Goal: Find contact information: Find contact information

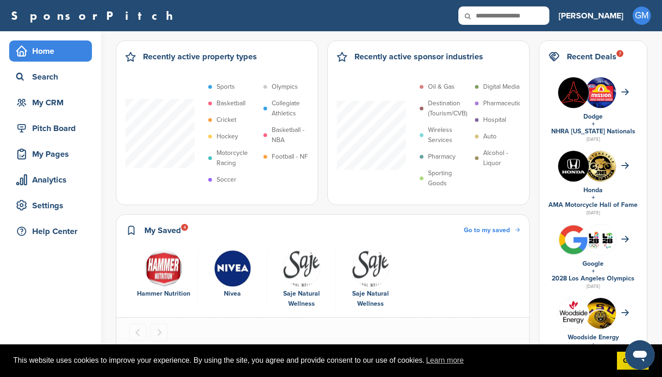
click at [160, 273] on img "1 of 4" at bounding box center [164, 269] width 38 height 38
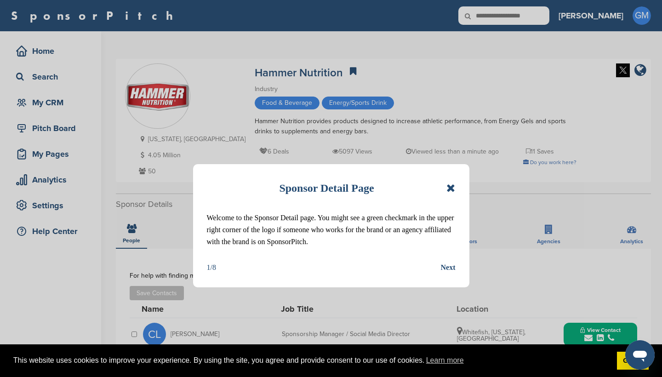
click at [453, 187] on icon at bounding box center [450, 187] width 9 height 11
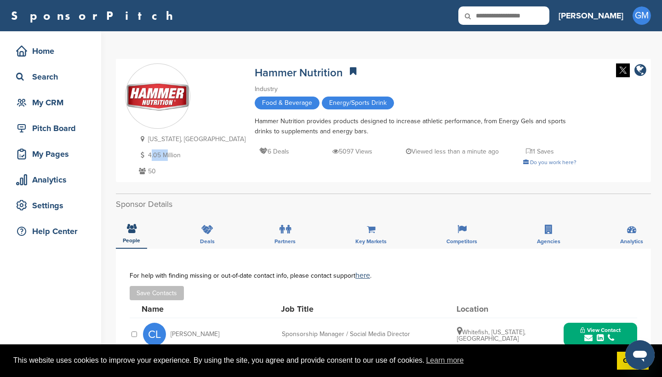
drag, startPoint x: 149, startPoint y: 157, endPoint x: 171, endPoint y: 157, distance: 22.5
click at [170, 157] on p "4.05 Million" at bounding box center [190, 154] width 109 height 11
click at [187, 158] on p "4.05 Million" at bounding box center [190, 154] width 109 height 11
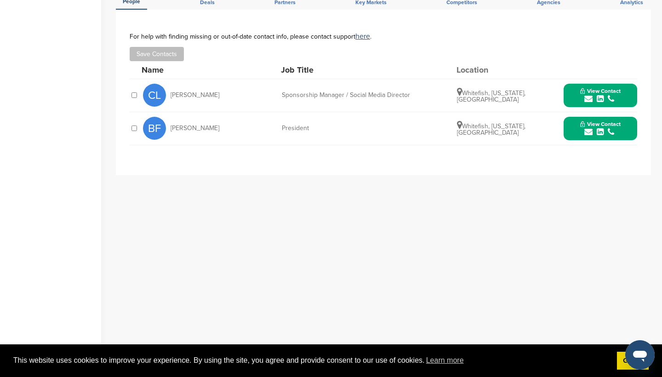
scroll to position [264, 0]
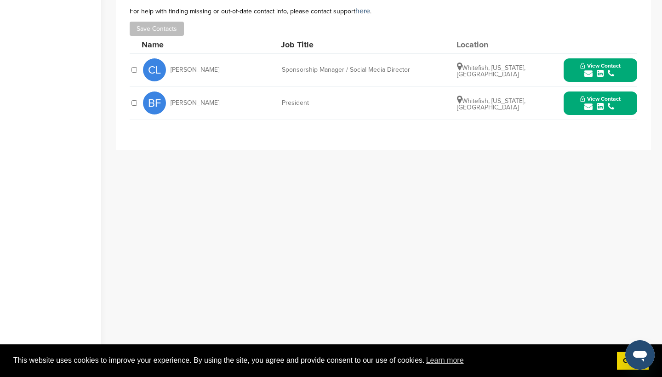
click at [592, 73] on icon "submit" at bounding box center [588, 73] width 8 height 8
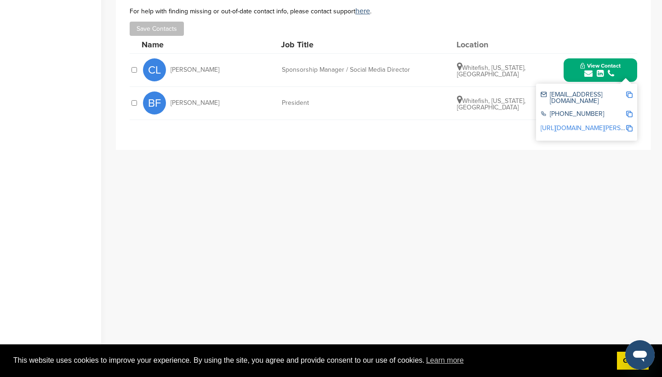
click at [528, 27] on div "Save Contacts" at bounding box center [383, 29] width 507 height 14
click at [437, 209] on div "**********" at bounding box center [383, 168] width 535 height 368
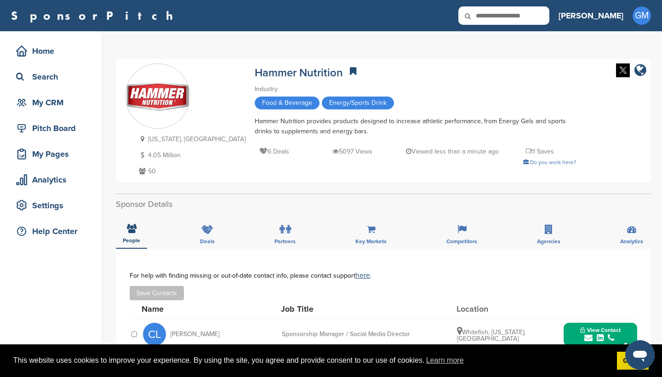
scroll to position [136, 0]
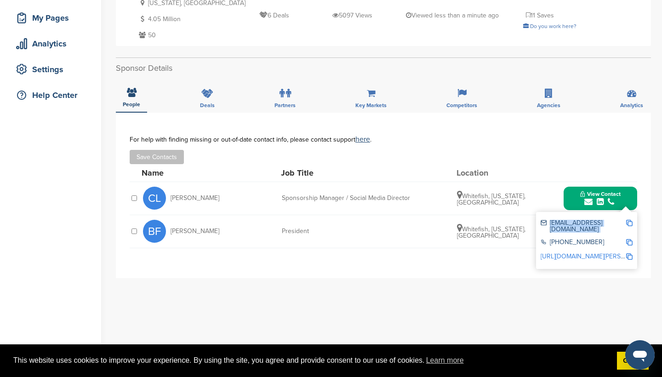
drag, startPoint x: 550, startPoint y: 224, endPoint x: 627, endPoint y: 219, distance: 77.4
click at [627, 219] on div "clingle@hammernutrition.com" at bounding box center [586, 225] width 92 height 19
copy div "clingle@hammernutrition.com"
click at [477, 261] on div "**********" at bounding box center [383, 195] width 535 height 165
click at [494, 136] on div "For help with finding missing or out-of-date contact info, please contact suppo…" at bounding box center [383, 139] width 507 height 7
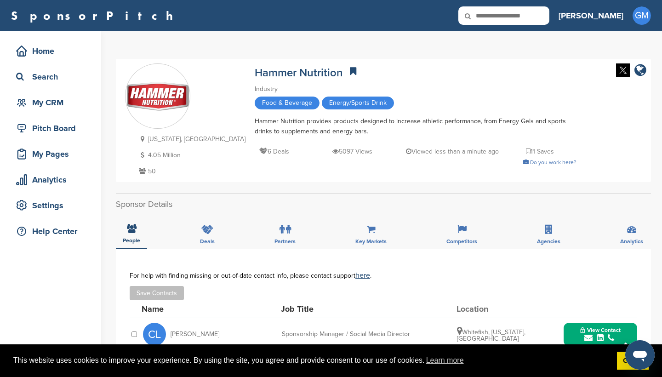
scroll to position [0, 0]
click at [554, 120] on div "Montana, USA 4.05 Million 50 Hammer Nutrition Industry Food & Beverage Energy/S…" at bounding box center [383, 120] width 517 height 114
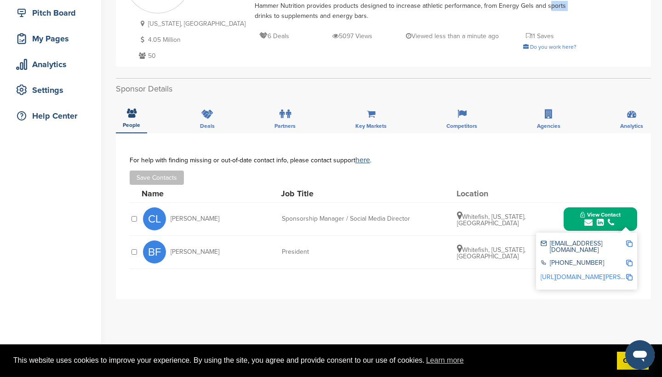
scroll to position [121, 0]
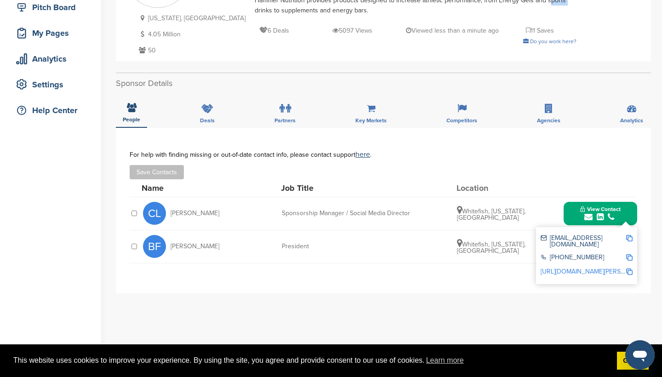
click at [582, 216] on div "submit" at bounding box center [600, 217] width 40 height 9
click at [592, 248] on icon "submit" at bounding box center [588, 250] width 8 height 8
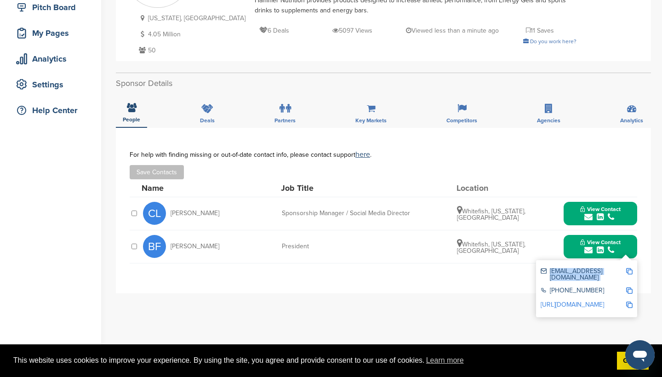
drag, startPoint x: 550, startPoint y: 271, endPoint x: 635, endPoint y: 266, distance: 85.2
click at [635, 266] on div "bfrank@hammernutrition.com +1 406-862-1877 https://www.linkedin.com/in/briandav…" at bounding box center [586, 288] width 101 height 57
copy div "bfrank@hammernutrition.com"
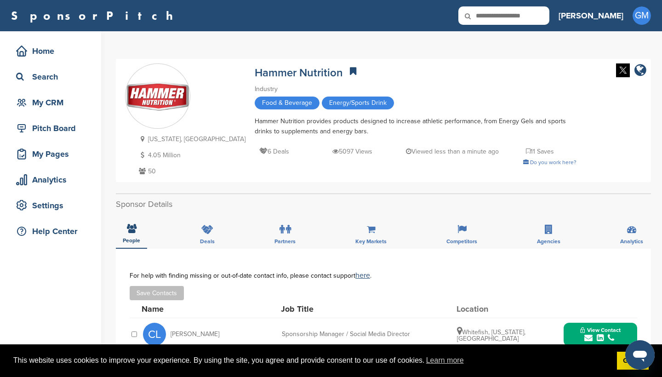
scroll to position [0, 0]
click at [530, 19] on input "text" at bounding box center [503, 15] width 91 height 18
type input "*********"
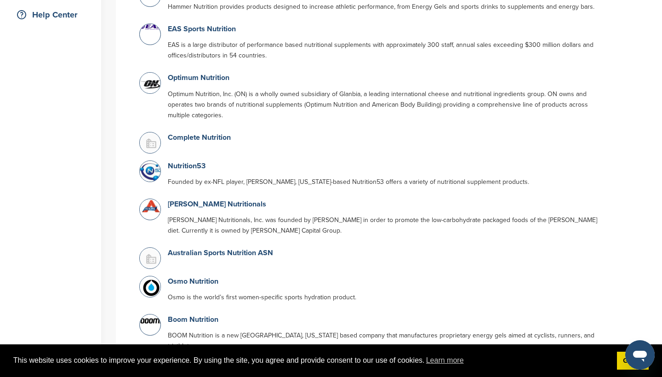
scroll to position [216, 0]
click at [196, 165] on link "Nutrition53" at bounding box center [187, 166] width 38 height 9
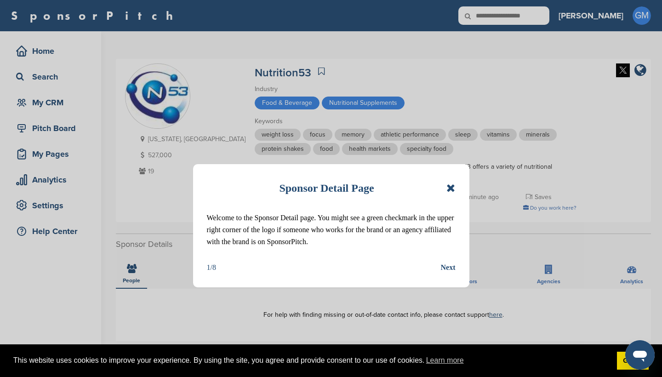
click at [452, 189] on icon at bounding box center [450, 187] width 9 height 11
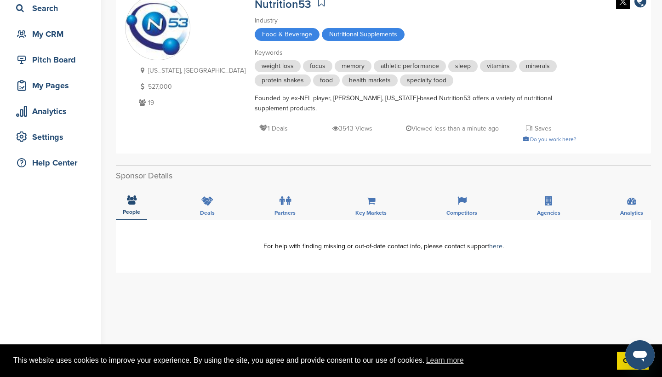
scroll to position [69, 0]
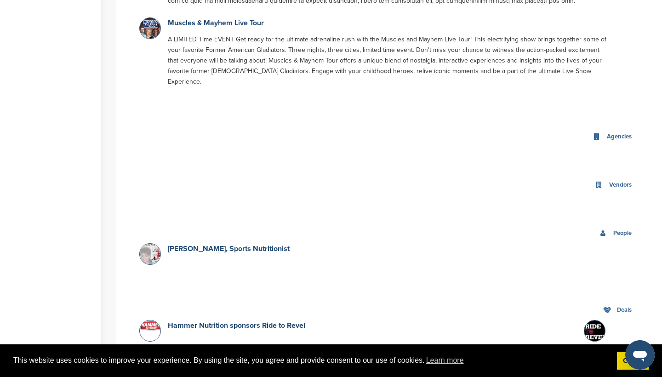
scroll to position [1623, 0]
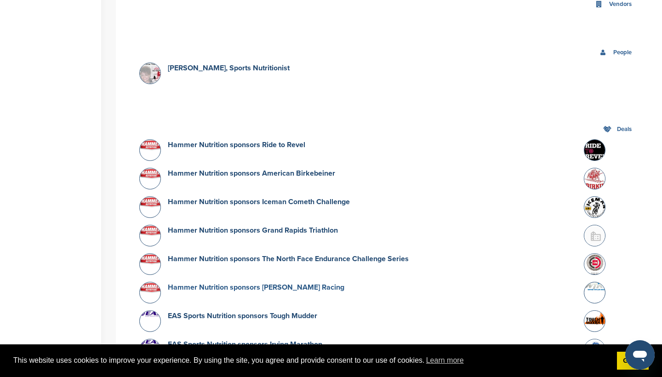
click at [241, 283] on link "Hammer Nutrition sponsors [PERSON_NAME] Racing" at bounding box center [256, 287] width 176 height 9
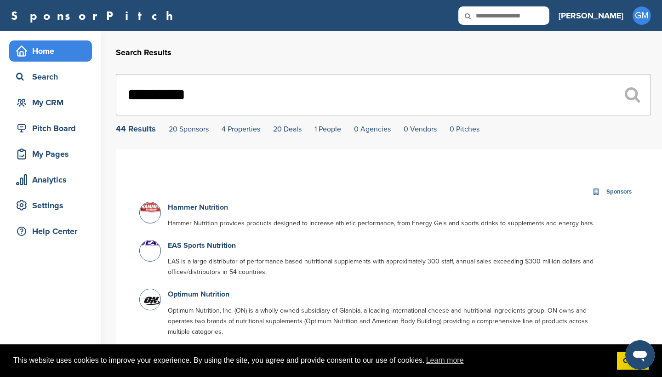
click at [38, 46] on div "Home" at bounding box center [53, 51] width 78 height 17
